Goal: Information Seeking & Learning: Learn about a topic

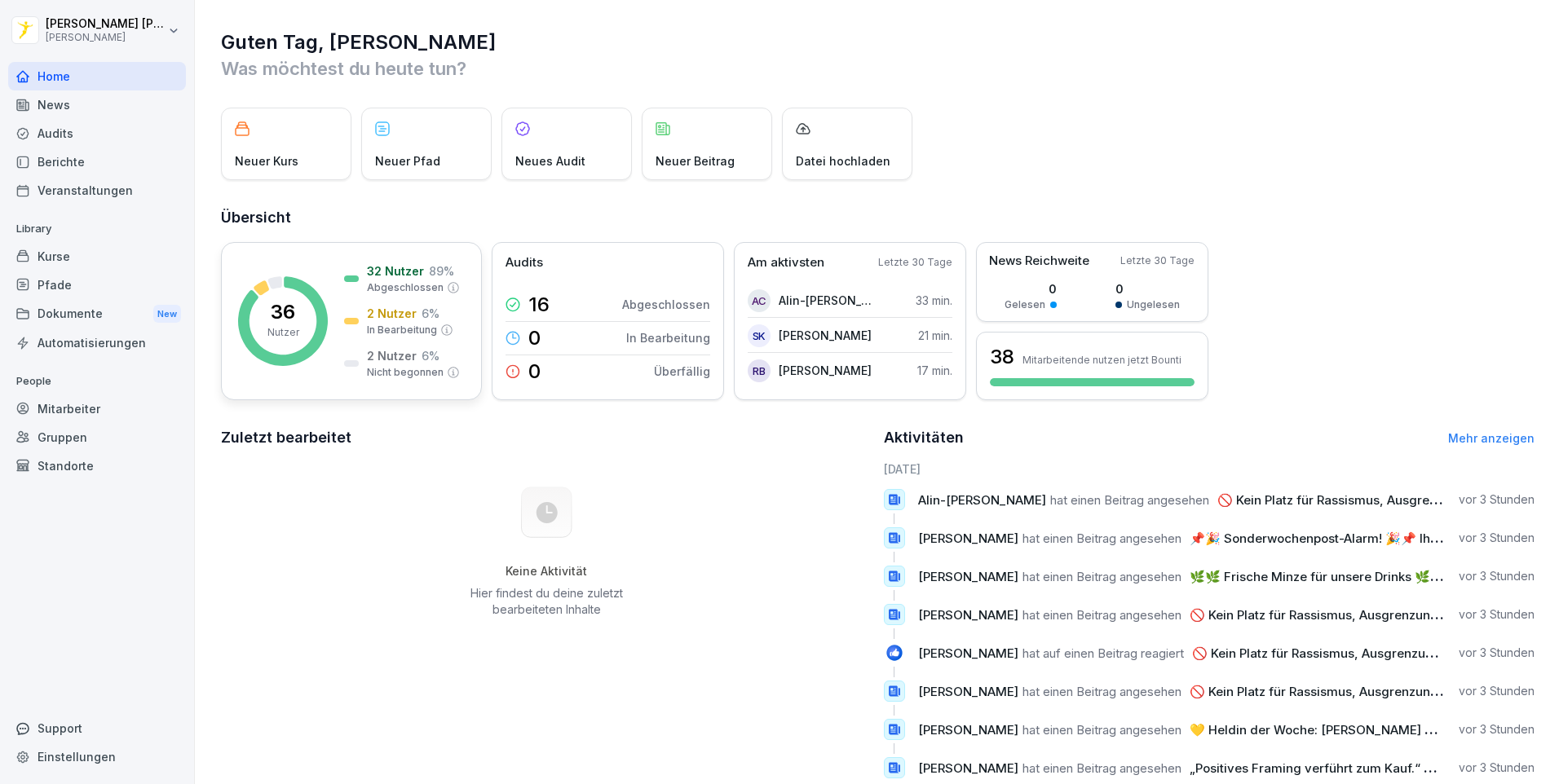
click at [366, 304] on div "32 Nutzer 89 % Abgeschlossen 2 Nutzer 6 % In Bearbeitung 2 Nutzer 6 % Nicht beg…" at bounding box center [402, 321] width 116 height 118
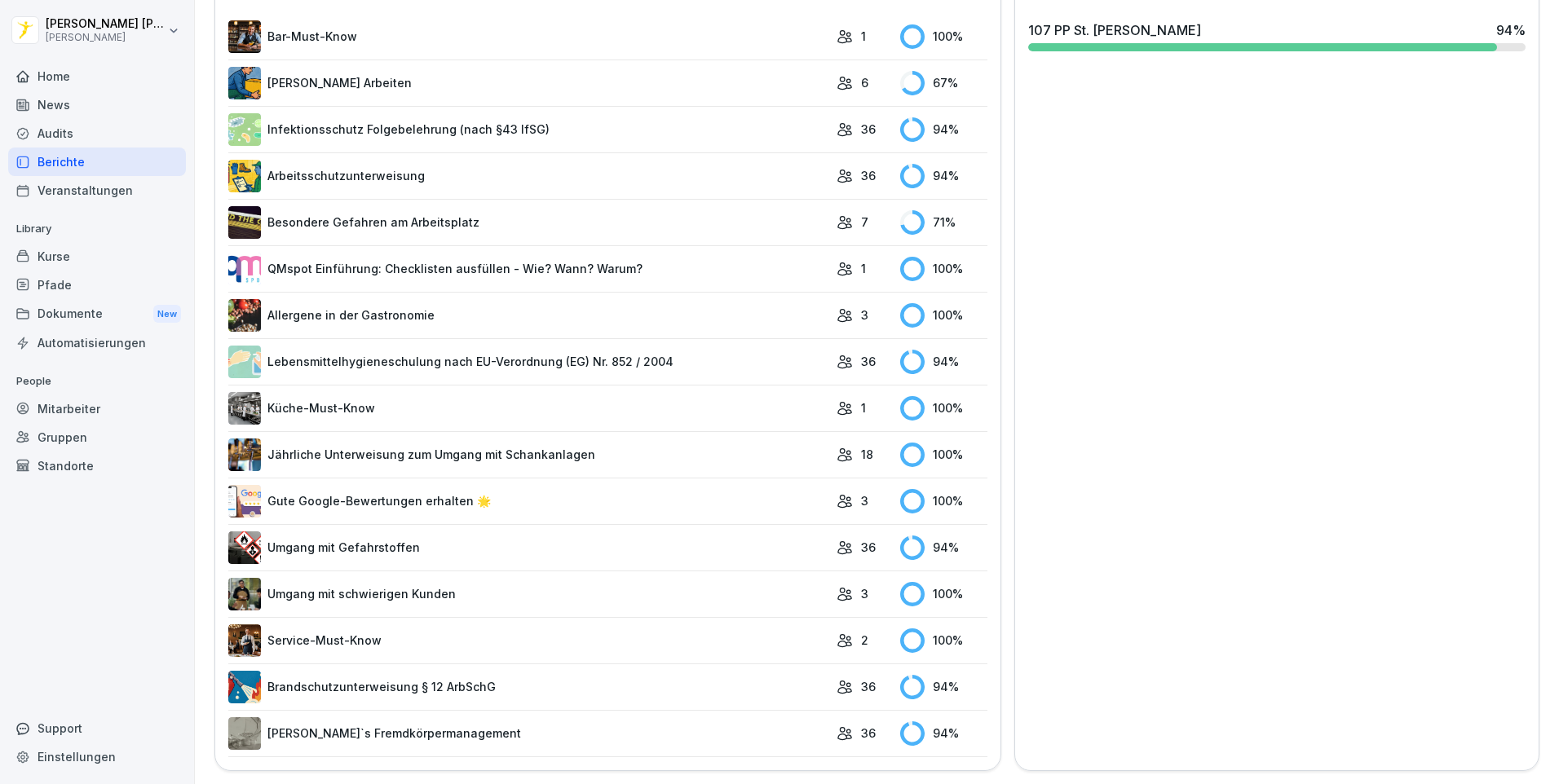
scroll to position [128, 0]
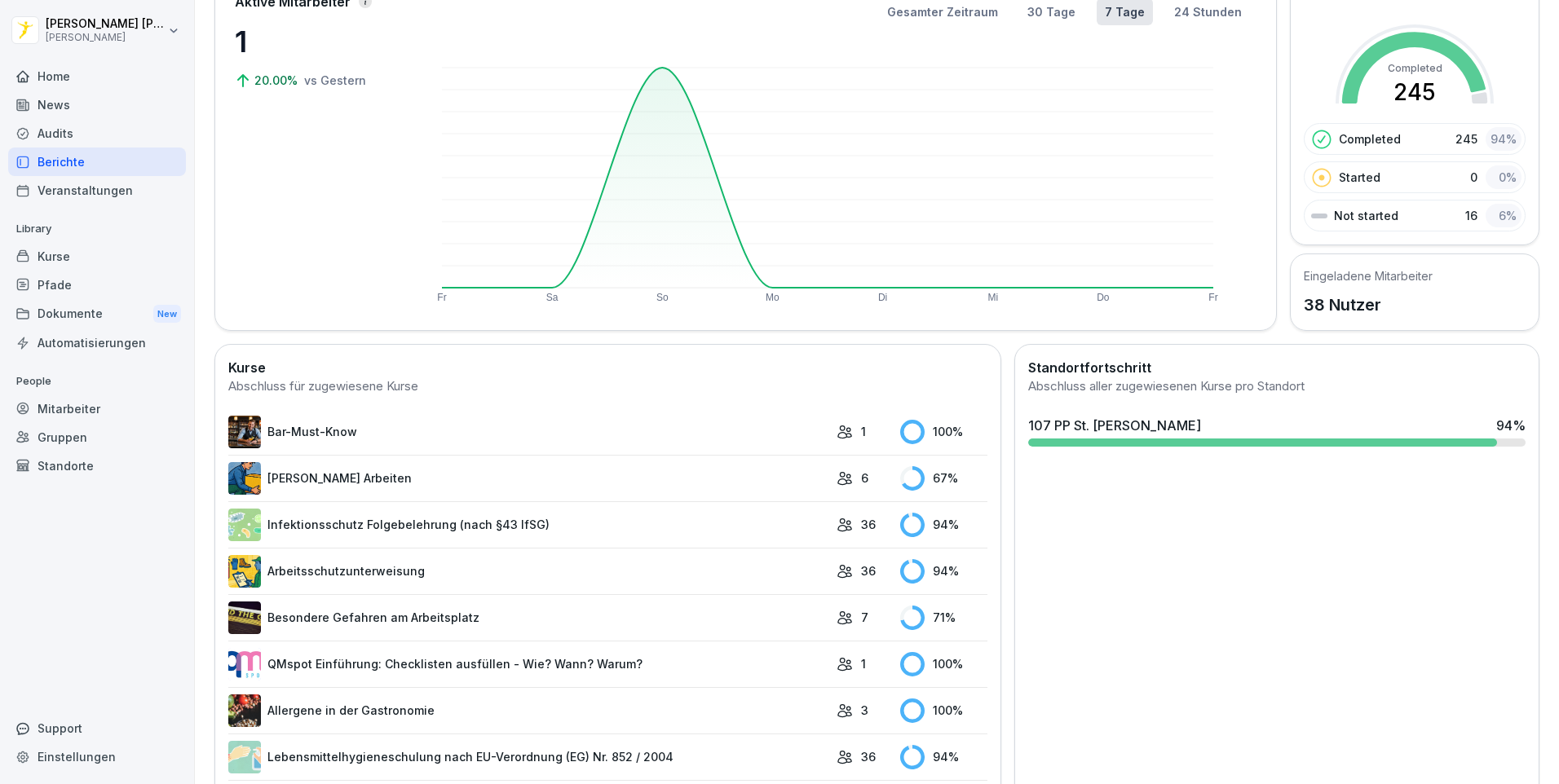
click at [1109, 428] on div "107 PP St. Peter-Ording" at bounding box center [1114, 426] width 173 height 20
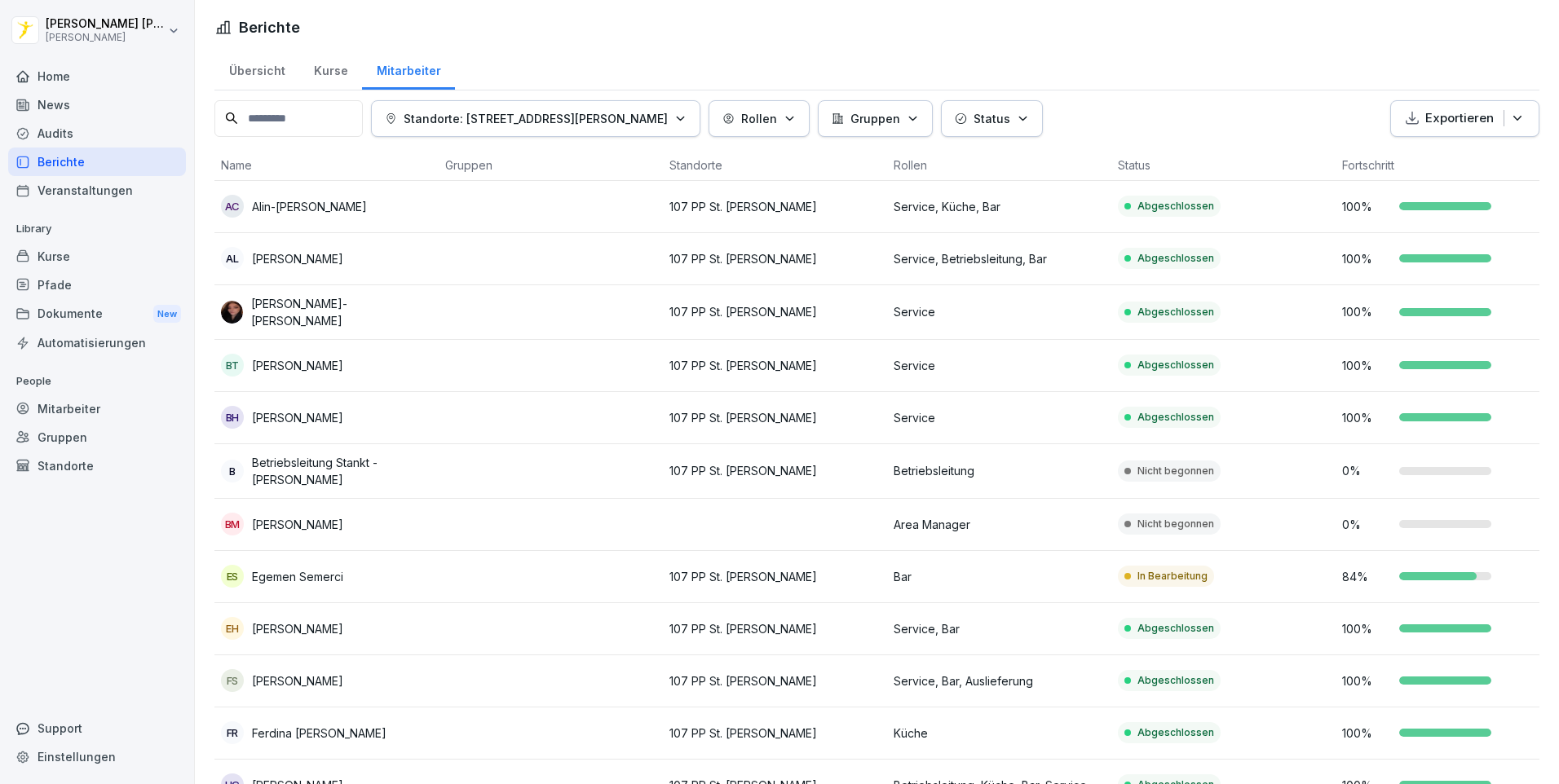
click at [333, 61] on div "Kurse" at bounding box center [330, 68] width 63 height 41
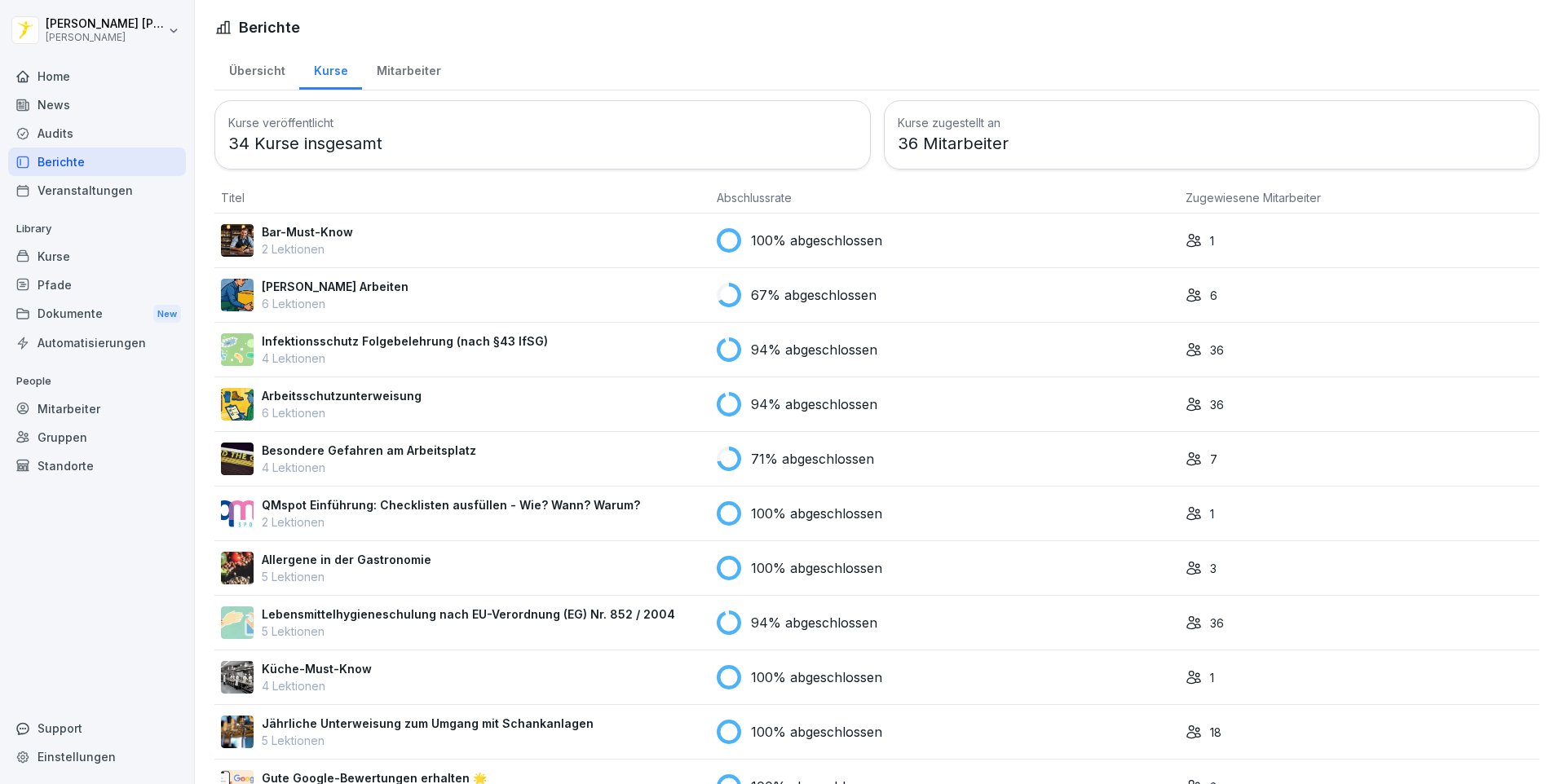
click at [273, 73] on div "Übersicht" at bounding box center [256, 68] width 85 height 41
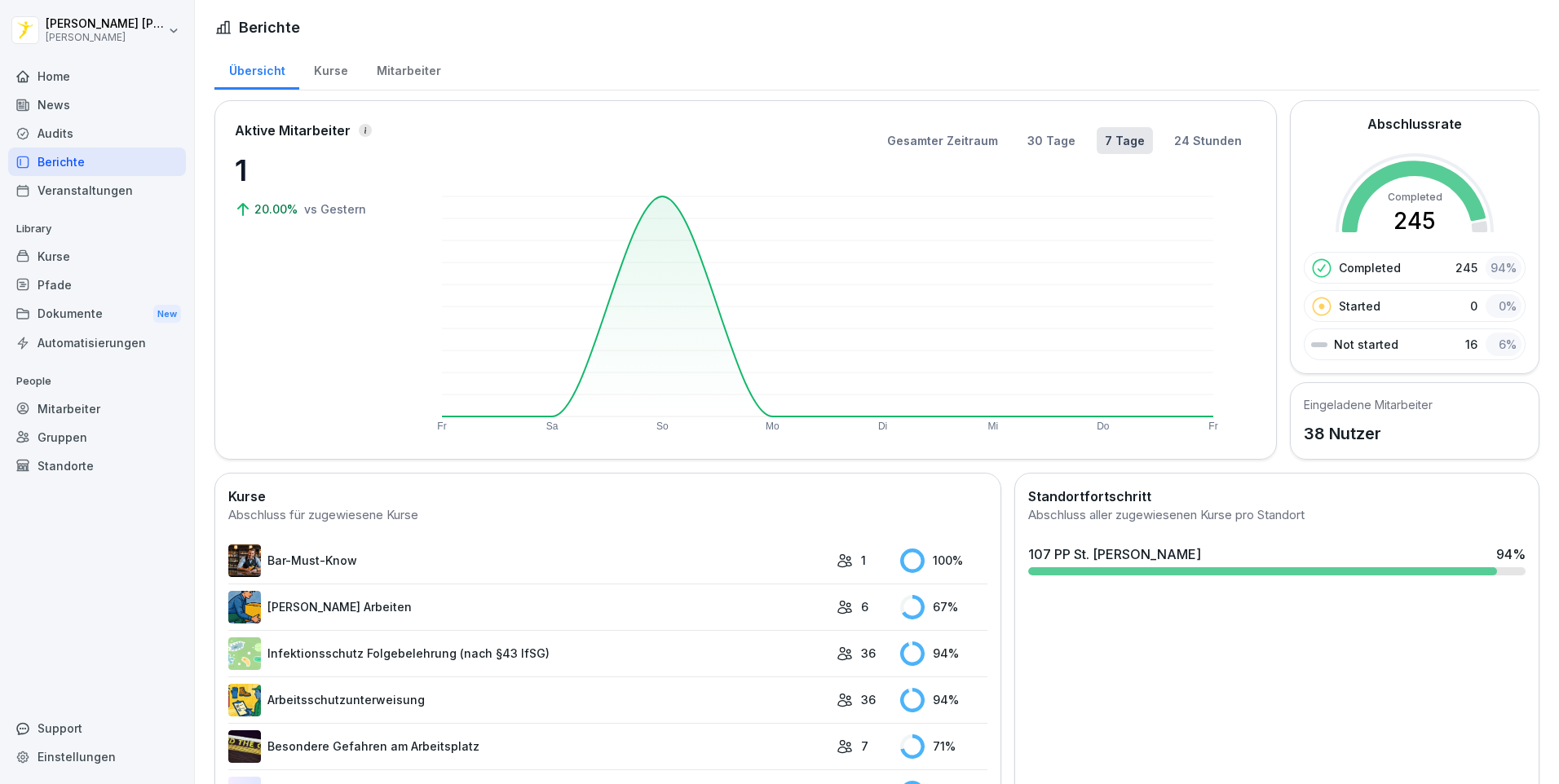
click at [324, 78] on div "Kurse" at bounding box center [330, 68] width 63 height 41
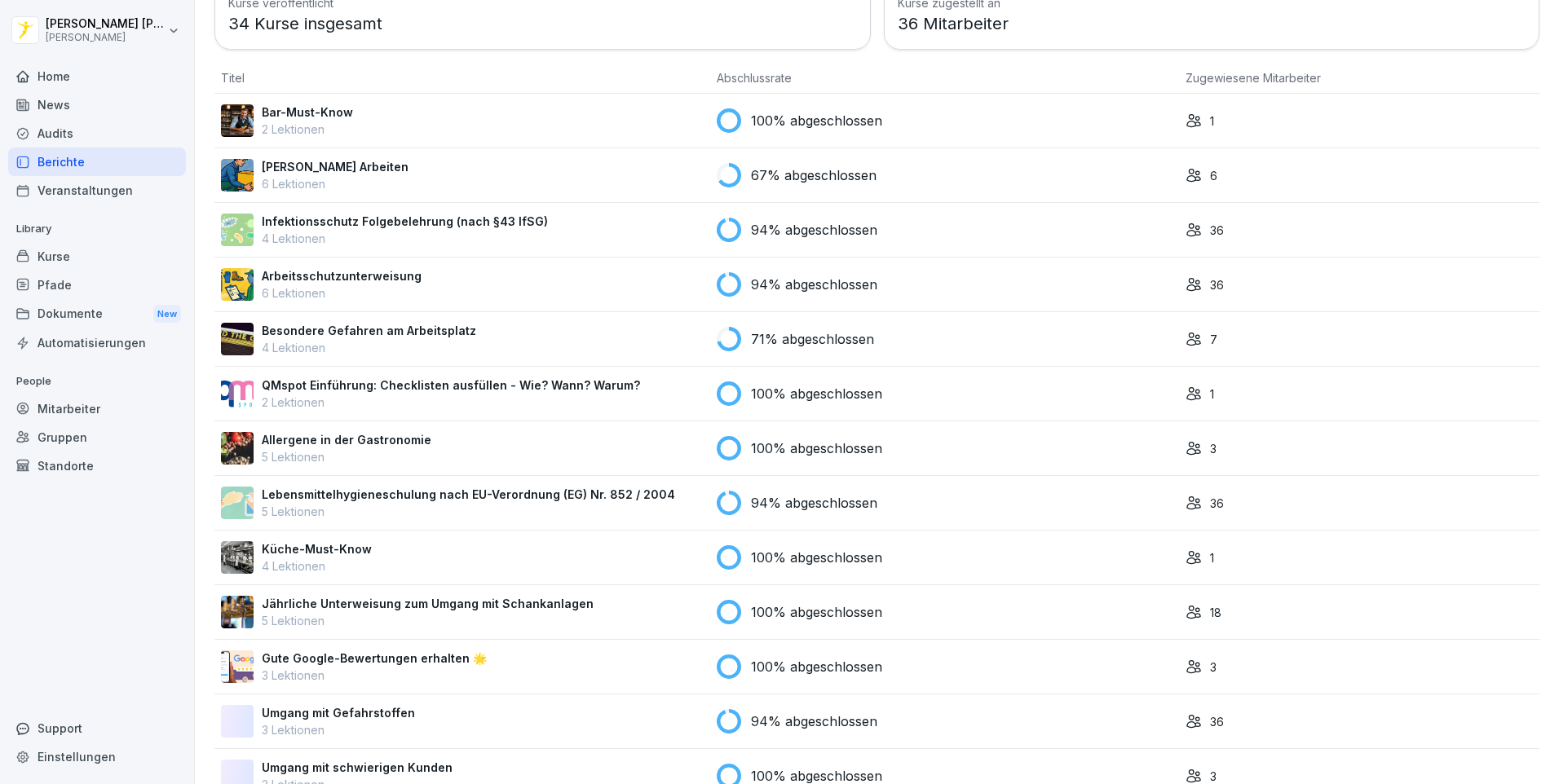
scroll to position [328, 0]
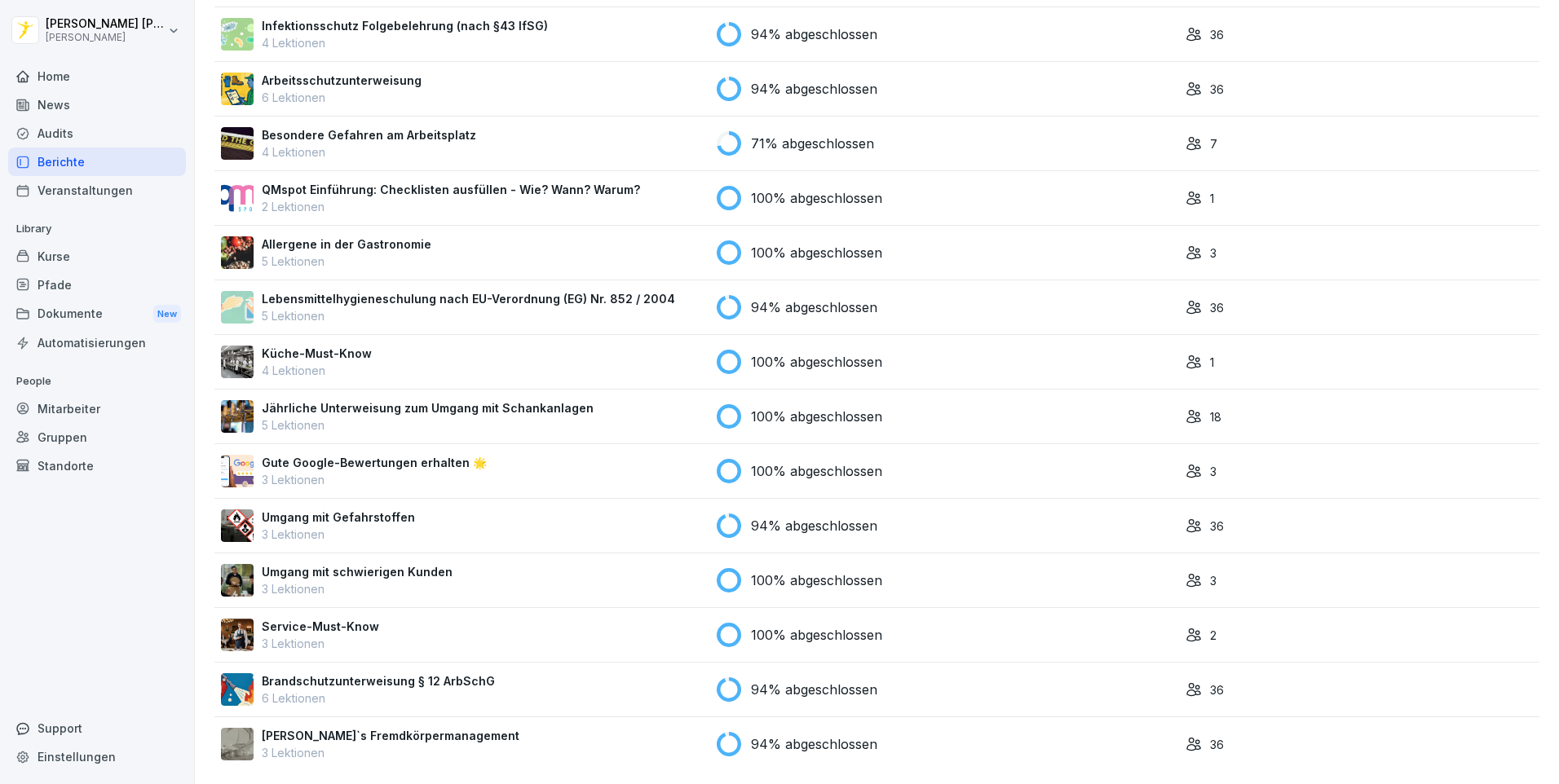
click at [338, 676] on p "Brandschutzunterweisung § 12 ArbSchG" at bounding box center [378, 681] width 233 height 17
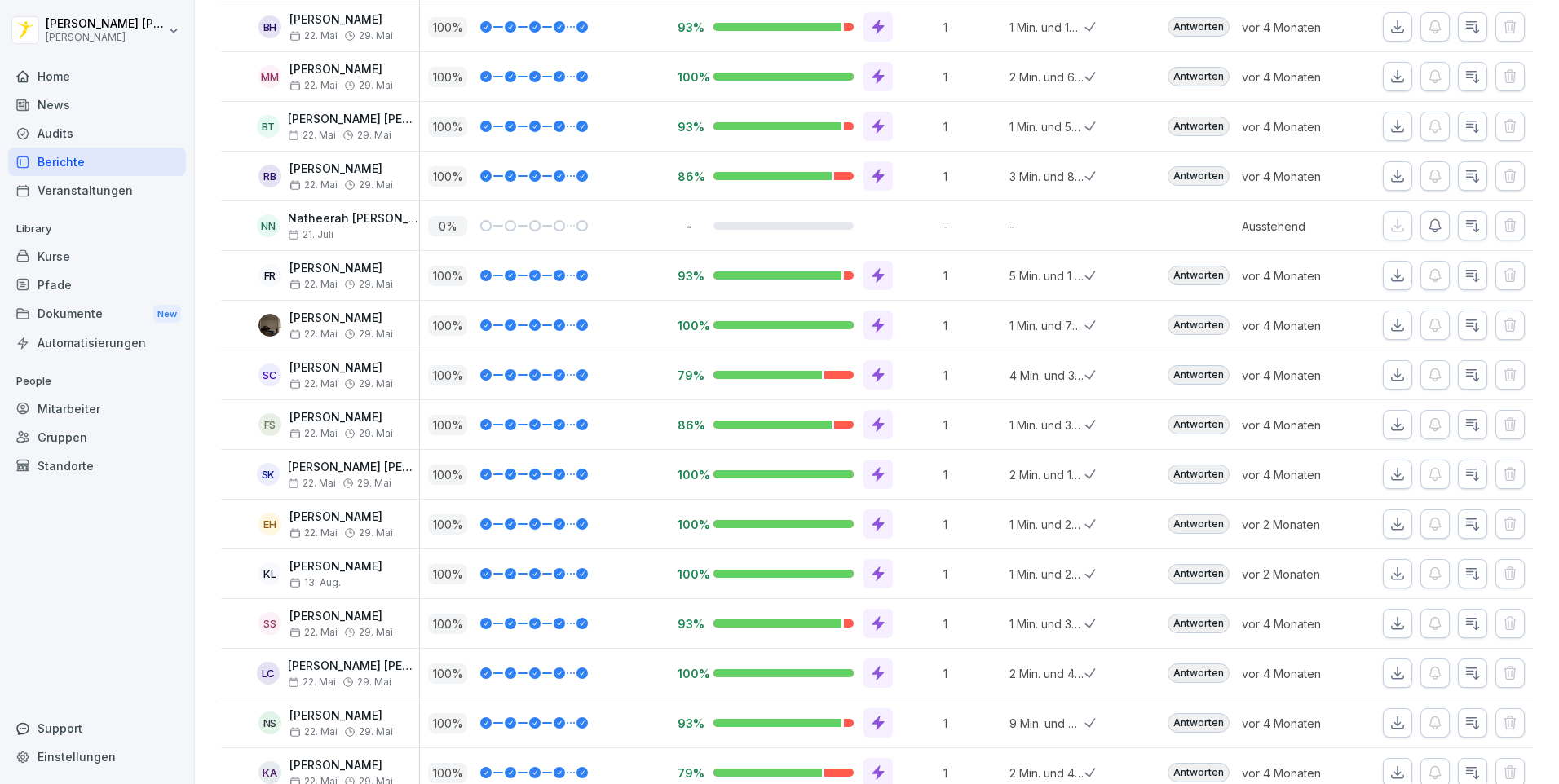
scroll to position [1113, 0]
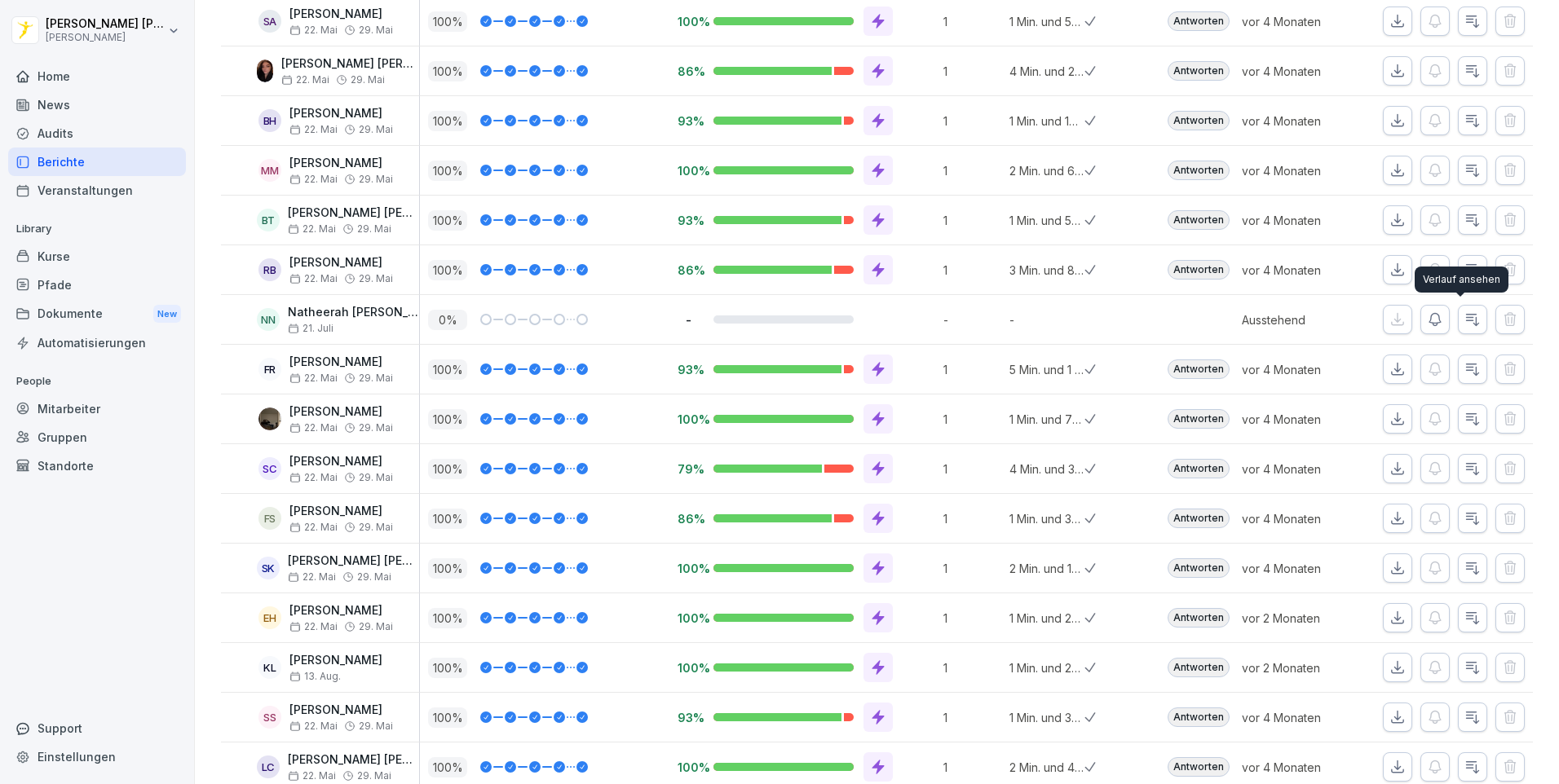
click at [1464, 320] on icon "button" at bounding box center [1473, 320] width 16 height 16
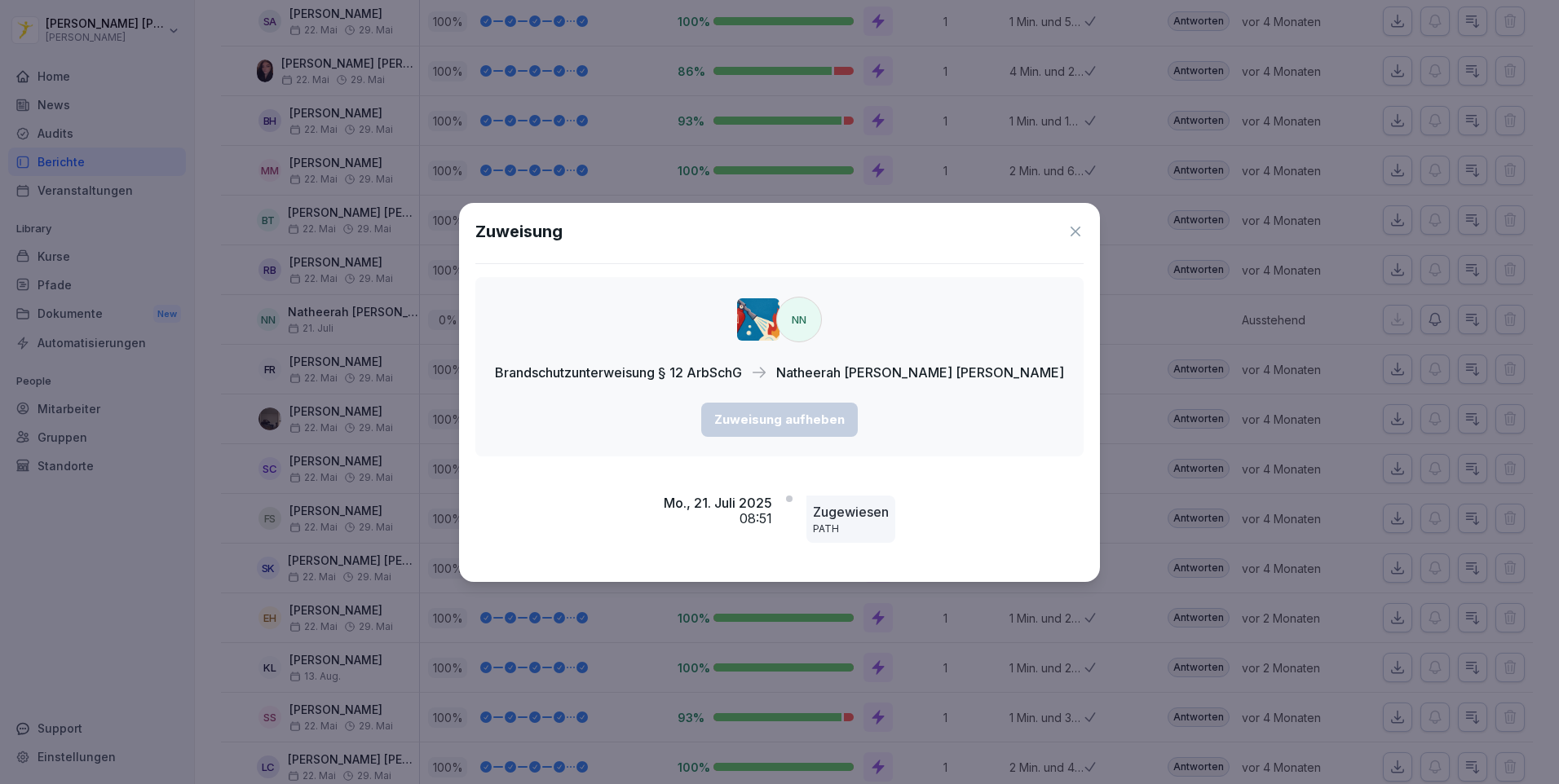
click at [1071, 235] on icon at bounding box center [1076, 231] width 10 height 10
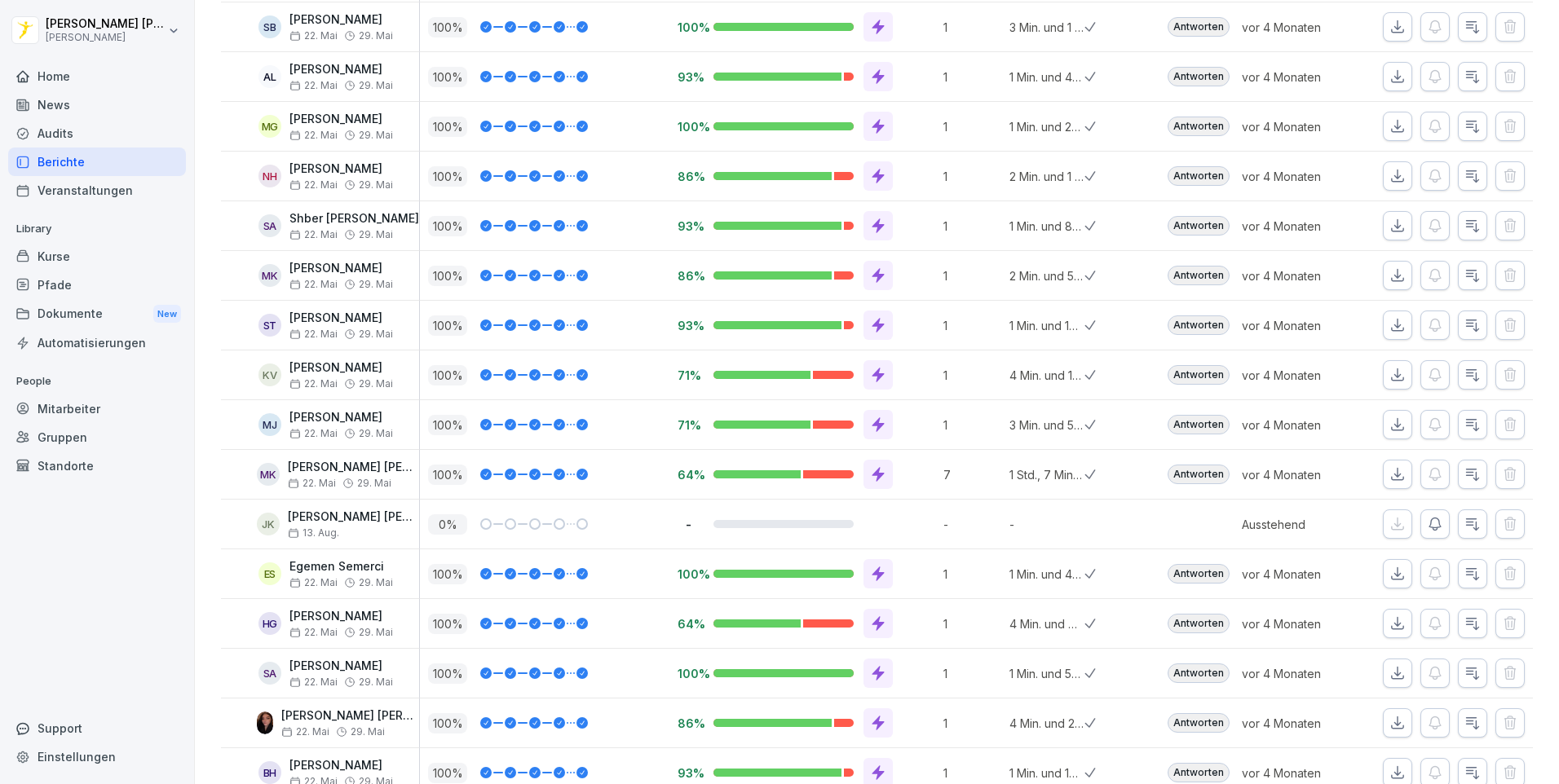
scroll to position [0, 0]
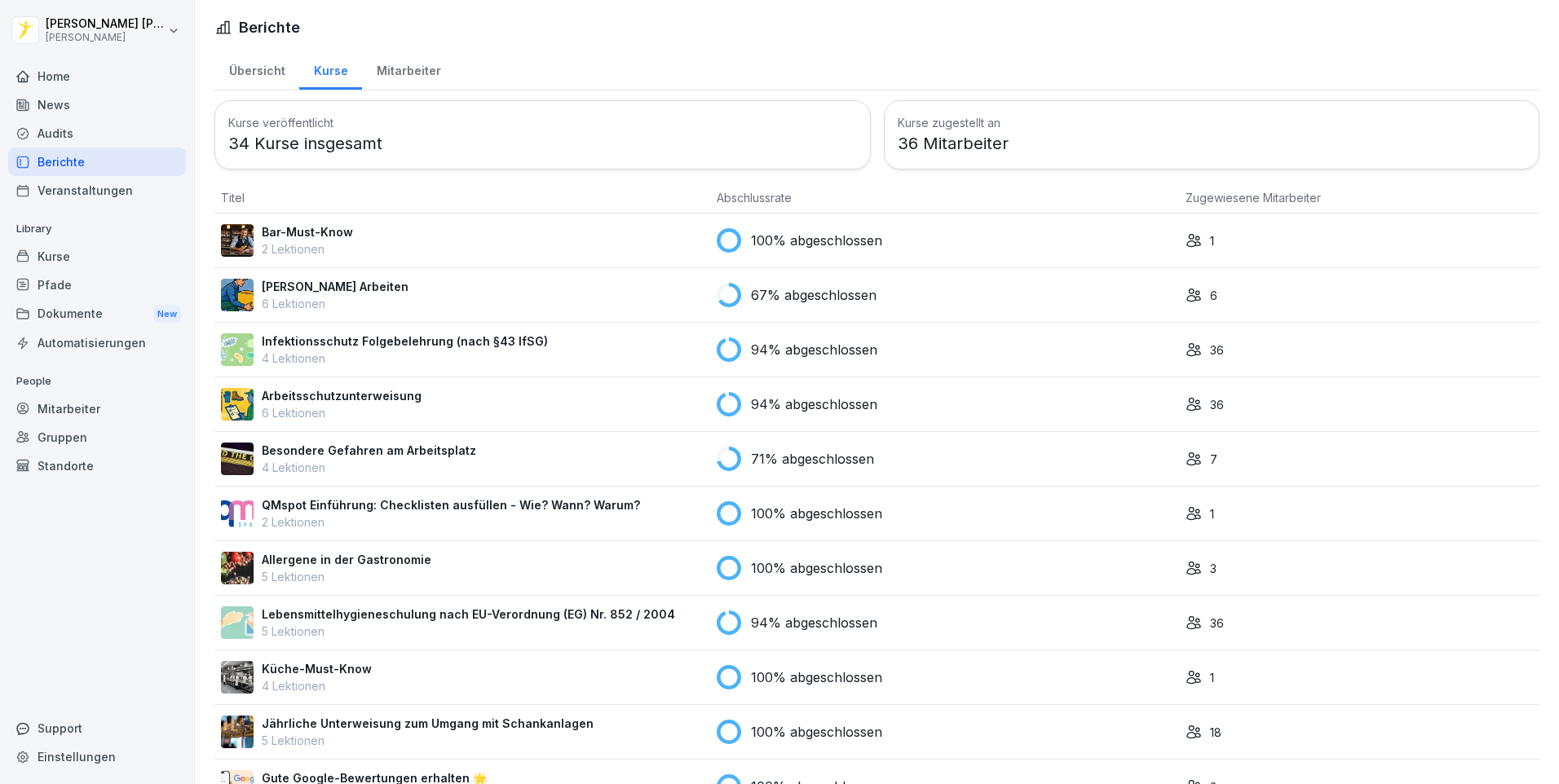
click at [414, 352] on p "4 Lektionen" at bounding box center [404, 358] width 286 height 17
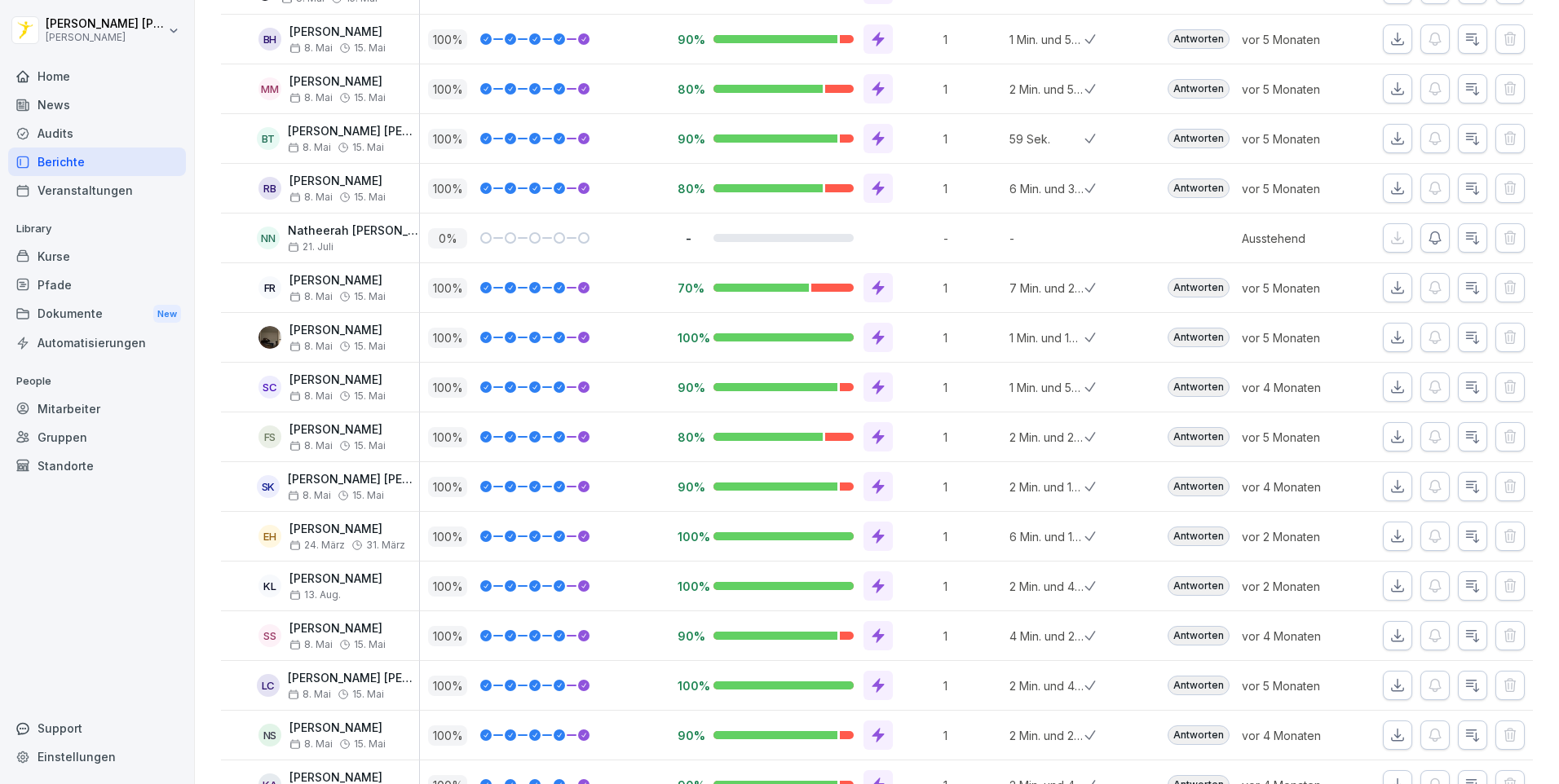
scroll to position [1358, 0]
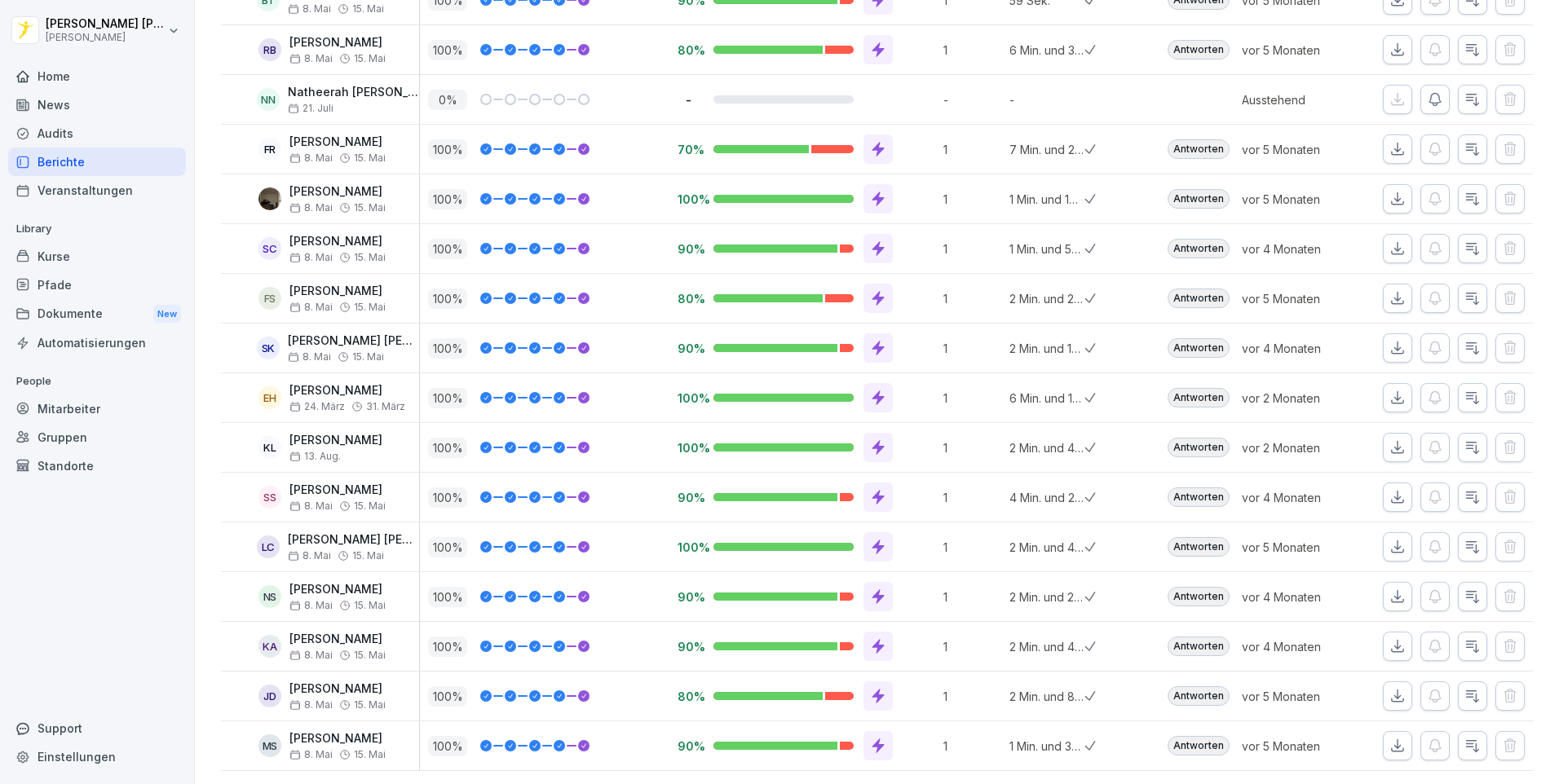
click at [268, 486] on div "SS" at bounding box center [270, 497] width 23 height 23
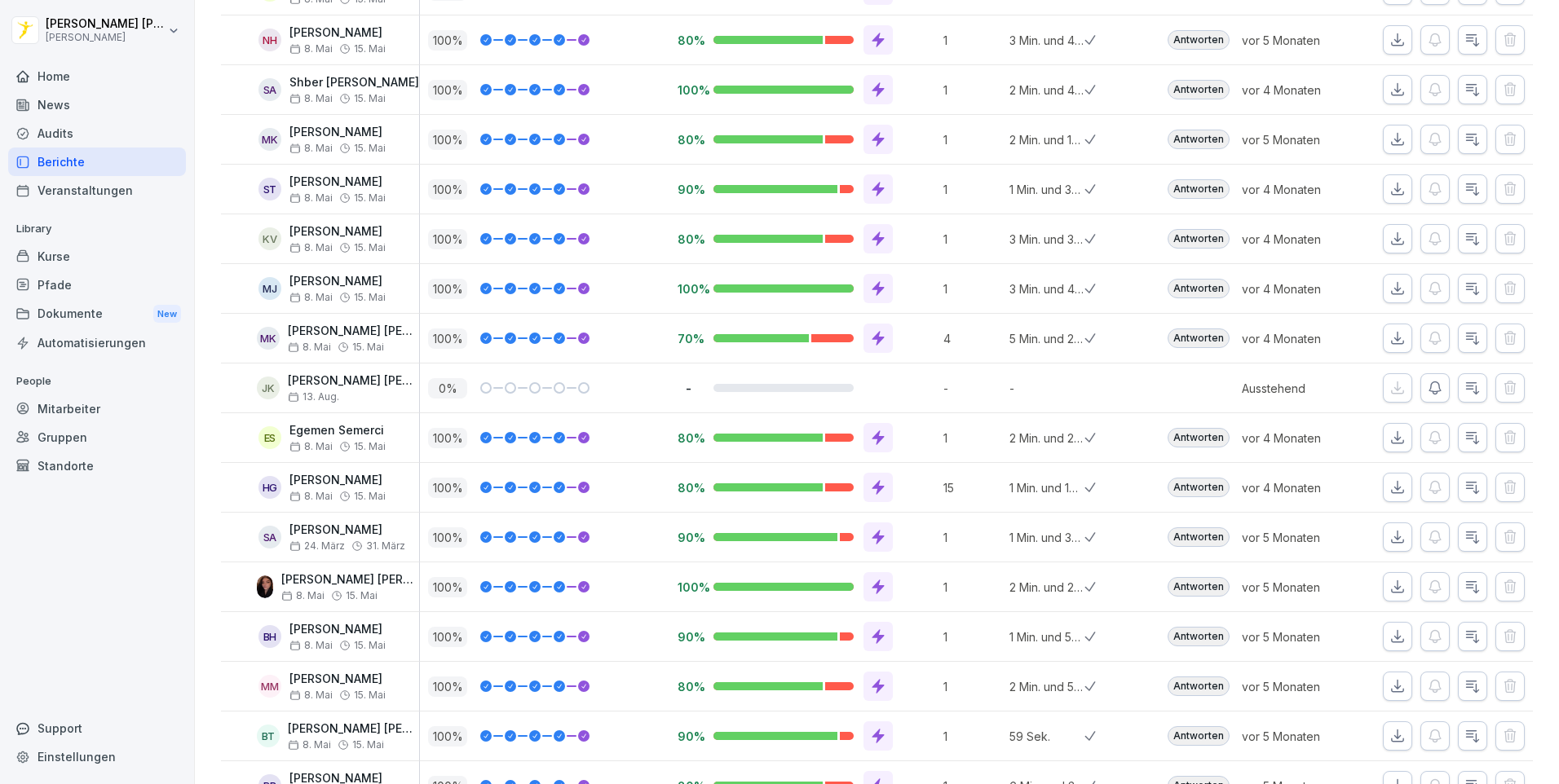
scroll to position [461, 0]
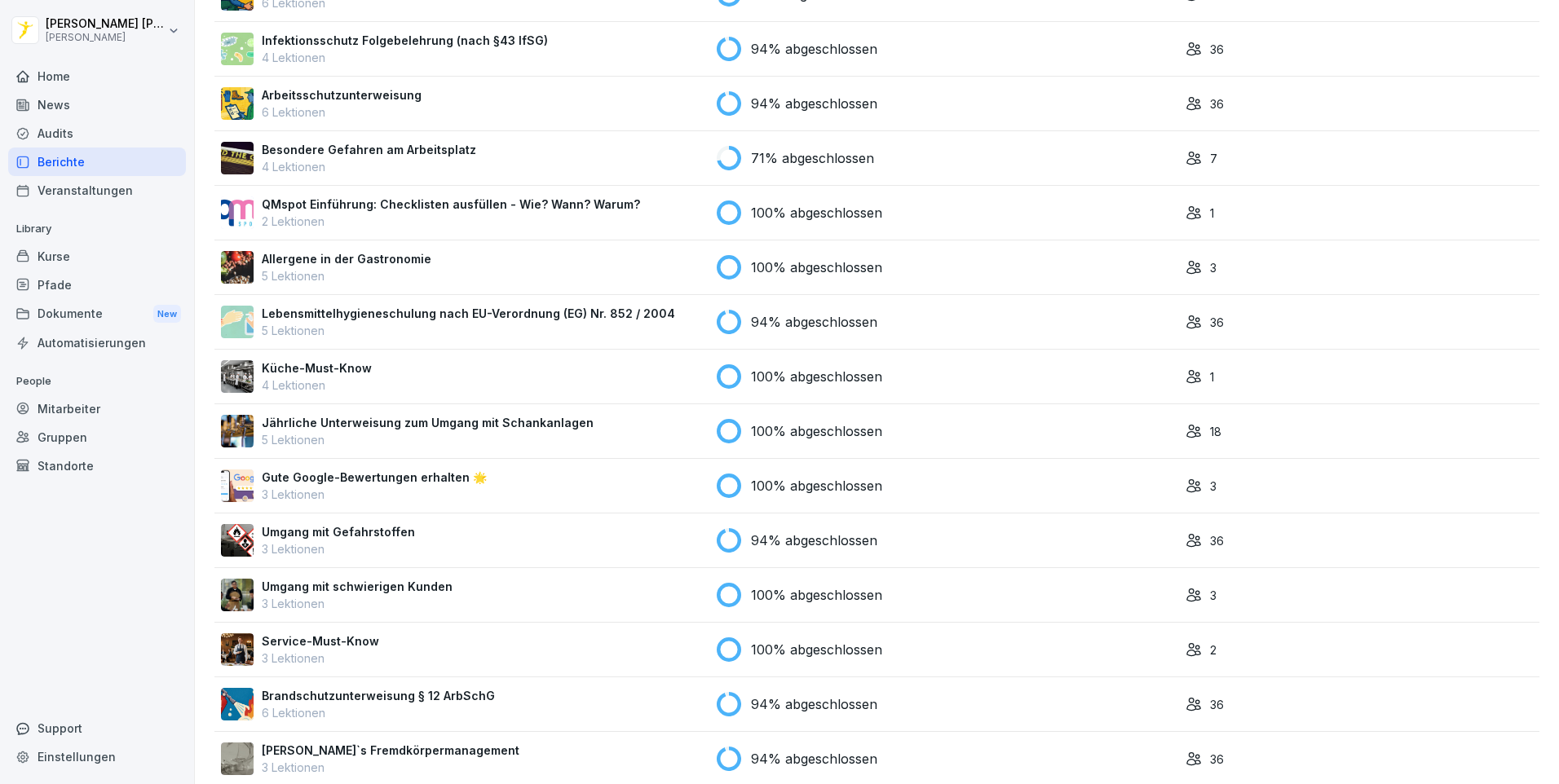
scroll to position [326, 0]
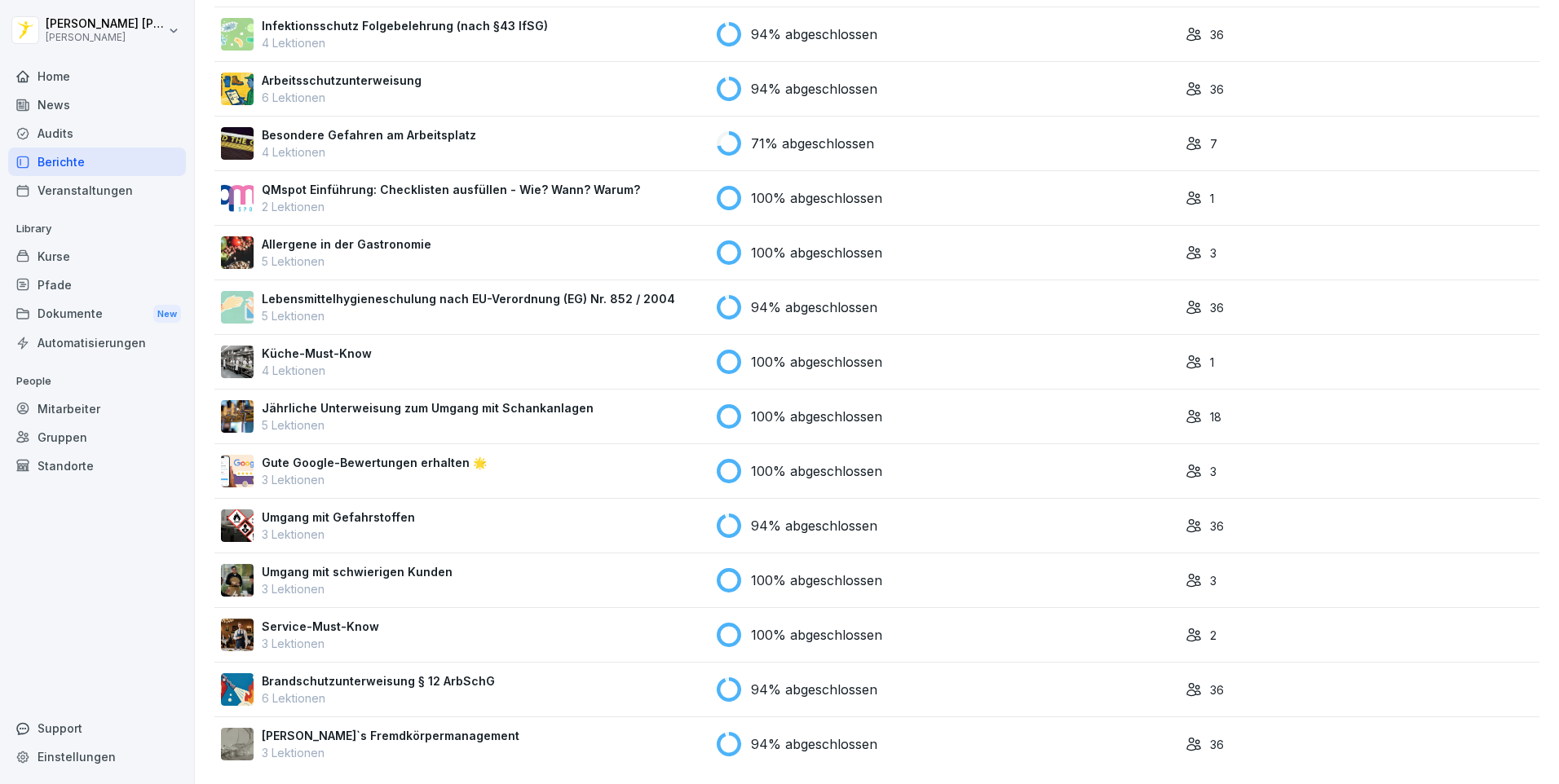
click at [439, 290] on p "Lebensmittelhygieneschulung nach EU-Verordnung (EG) Nr. 852 / 2004" at bounding box center [469, 298] width 413 height 17
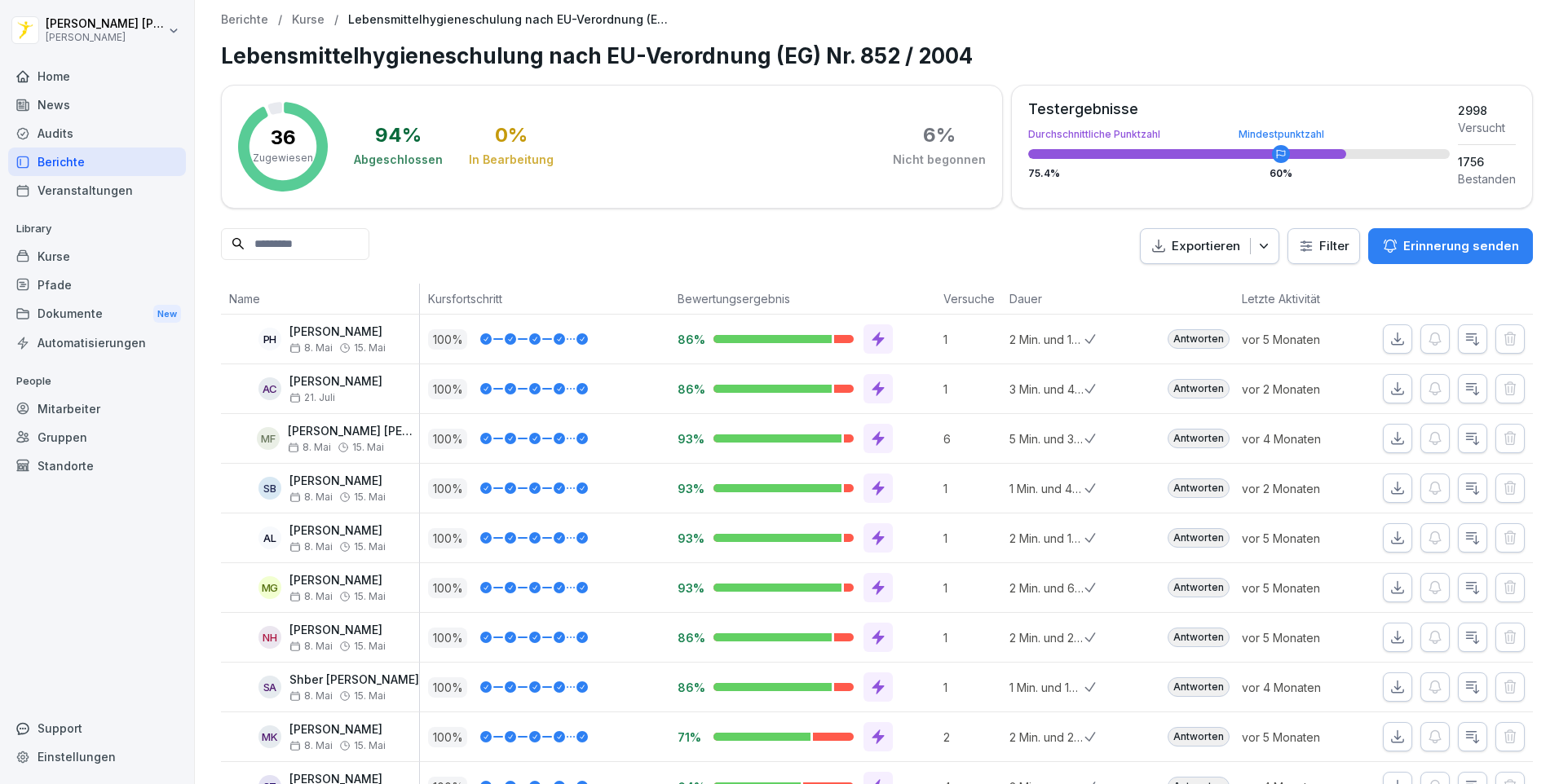
click at [122, 76] on div "Home" at bounding box center [97, 76] width 178 height 29
